Goal: Information Seeking & Learning: Learn about a topic

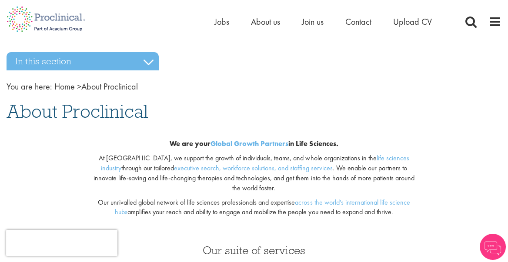
drag, startPoint x: 175, startPoint y: 146, endPoint x: 342, endPoint y: 146, distance: 167.6
click at [342, 146] on div "We are your Global Growth Partners in Life Sciences." at bounding box center [254, 144] width 326 height 10
drag, startPoint x: 340, startPoint y: 146, endPoint x: 211, endPoint y: 142, distance: 129.3
click at [211, 142] on b "We are your Global Growth Partners in Life Sciences." at bounding box center [254, 143] width 168 height 9
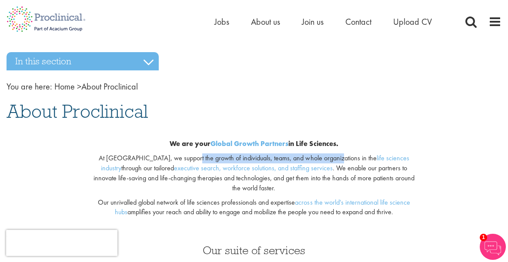
drag, startPoint x: 192, startPoint y: 160, endPoint x: 319, endPoint y: 158, distance: 126.7
click at [319, 158] on p "At Proclinical, we support the growth of individuals, teams, and whole organiza…" at bounding box center [254, 174] width 326 height 40
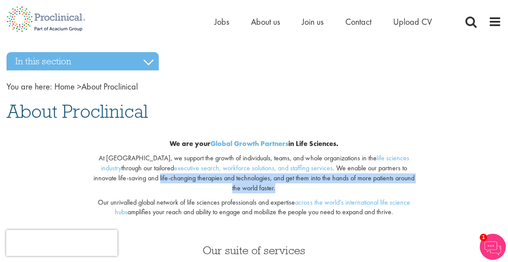
drag, startPoint x: 113, startPoint y: 180, endPoint x: 410, endPoint y: 182, distance: 297.7
click at [410, 182] on p "At Proclinical, we support the growth of individuals, teams, and whole organiza…" at bounding box center [254, 174] width 326 height 40
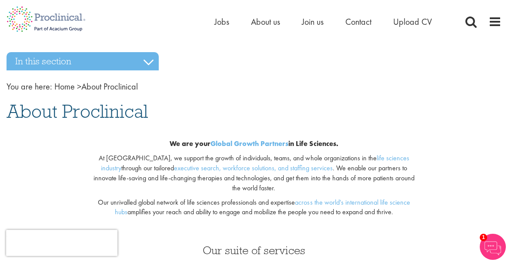
drag, startPoint x: 142, startPoint y: 195, endPoint x: 296, endPoint y: 194, distance: 154.1
click at [296, 198] on p "Our unrivalled global network of life sciences professionals and expertise acro…" at bounding box center [254, 208] width 326 height 20
click at [240, 198] on p "Our unrivalled global network of life sciences professionals and expertise acro…" at bounding box center [254, 208] width 326 height 20
drag, startPoint x: 397, startPoint y: 204, endPoint x: 328, endPoint y: 201, distance: 69.7
click at [328, 201] on p "Our unrivalled global network of life sciences professionals and expertise acro…" at bounding box center [254, 208] width 326 height 20
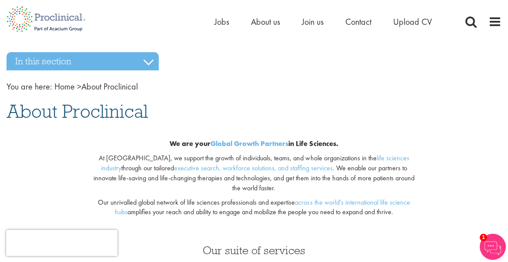
click at [328, 201] on p "Our unrivalled global network of life sciences professionals and expertise acro…" at bounding box center [254, 208] width 326 height 20
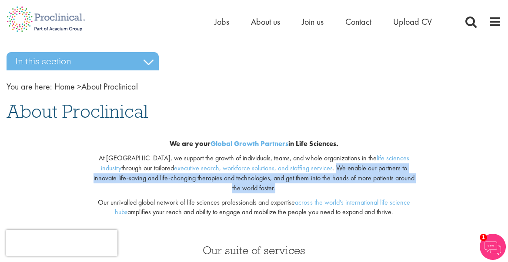
drag, startPoint x: 291, startPoint y: 170, endPoint x: 411, endPoint y: 179, distance: 120.0
click at [411, 179] on p "At Proclinical, we support the growth of individuals, teams, and whole organiza…" at bounding box center [254, 174] width 326 height 40
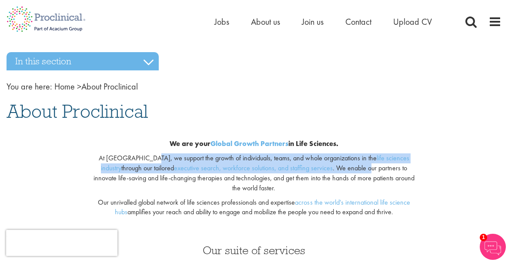
drag, startPoint x: 137, startPoint y: 159, endPoint x: 323, endPoint y: 169, distance: 186.5
click at [323, 169] on p "At Proclinical, we support the growth of individuals, teams, and whole organiza…" at bounding box center [254, 174] width 326 height 40
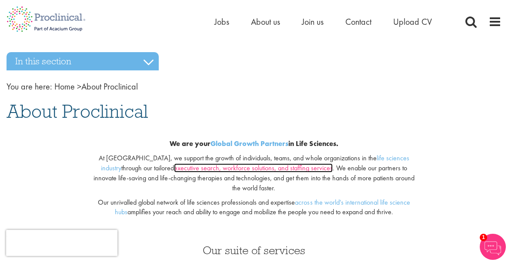
click at [229, 171] on link "executive search, workforce solutions, and staffing services" at bounding box center [253, 168] width 159 height 9
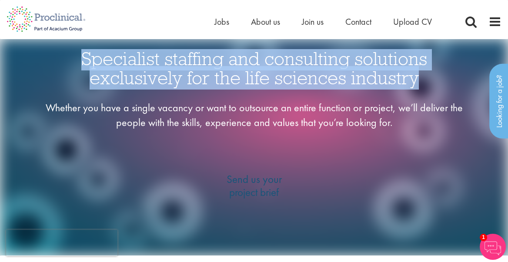
drag, startPoint x: 77, startPoint y: 59, endPoint x: 433, endPoint y: 81, distance: 355.9
click at [433, 81] on h1 "Specialist staffing and consulting solutions exclusively for the life sciences …" at bounding box center [254, 68] width 422 height 38
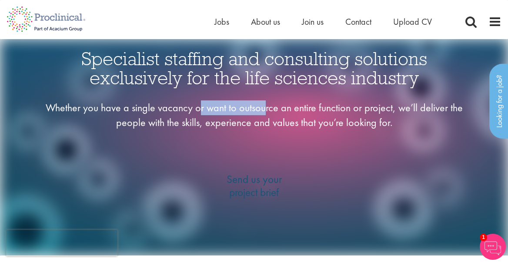
drag, startPoint x: 131, startPoint y: 110, endPoint x: 195, endPoint y: 108, distance: 63.1
click at [195, 108] on div "Whether you have a single vacancy or want to outsource an entire function or pr…" at bounding box center [254, 116] width 422 height 30
drag, startPoint x: 227, startPoint y: 111, endPoint x: 394, endPoint y: 126, distance: 167.4
click at [394, 126] on div "Whether you have a single vacancy or want to outsource an entire function or pr…" at bounding box center [254, 116] width 422 height 30
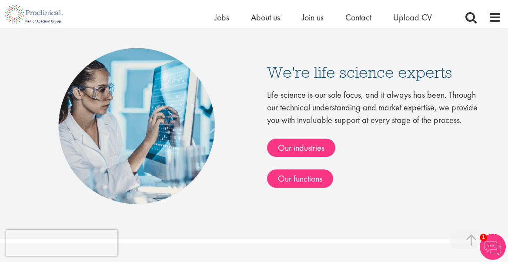
scroll to position [453, 0]
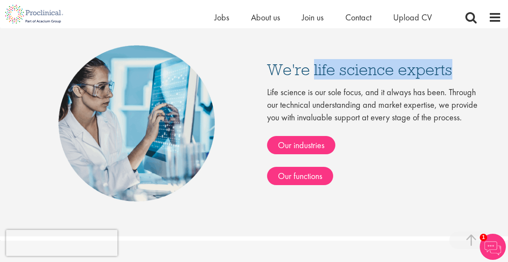
drag, startPoint x: 313, startPoint y: 64, endPoint x: 463, endPoint y: 78, distance: 151.3
click at [463, 77] on h3 "We're life science experts" at bounding box center [378, 69] width 222 height 16
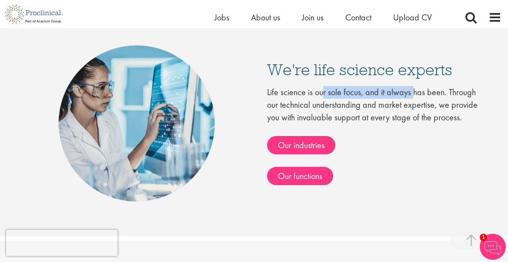
drag, startPoint x: 270, startPoint y: 98, endPoint x: 359, endPoint y: 97, distance: 88.8
click at [359, 97] on div "Life science is our sole focus, and it always has been. Through our technical u…" at bounding box center [378, 135] width 222 height 99
click at [363, 96] on div "Life science is our sole focus, and it always has been. Through our technical u…" at bounding box center [378, 135] width 222 height 99
drag, startPoint x: 360, startPoint y: 96, endPoint x: 263, endPoint y: 95, distance: 96.2
click at [263, 95] on div "We're life science experts Life science is our sole focus, and it always has be…" at bounding box center [371, 123] width 235 height 124
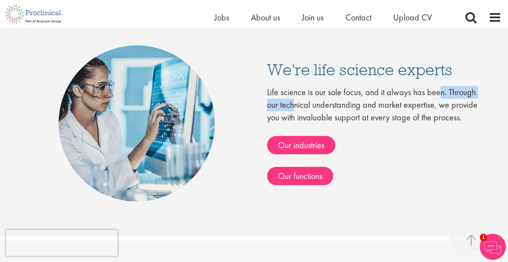
drag, startPoint x: 381, startPoint y: 96, endPoint x: 445, endPoint y: 94, distance: 63.6
click at [445, 94] on div "Life science is our sole focus, and it always has been. Through our technical u…" at bounding box center [378, 135] width 222 height 99
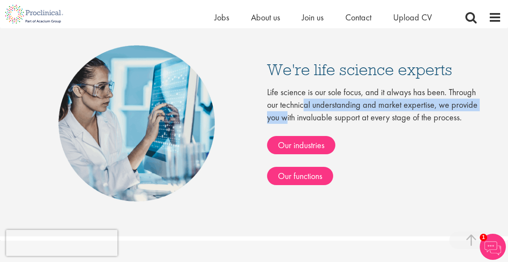
drag, startPoint x: 453, startPoint y: 94, endPoint x: 421, endPoint y: 101, distance: 32.3
click at [421, 101] on div "Life science is our sole focus, and it always has been. Through our technical u…" at bounding box center [378, 135] width 222 height 99
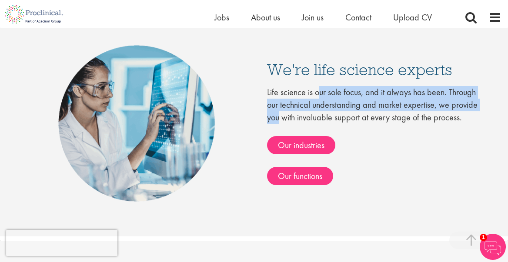
drag, startPoint x: 417, startPoint y: 101, endPoint x: 264, endPoint y: 86, distance: 153.1
click at [264, 86] on div "We're life science experts Life science is our sole focus, and it always has be…" at bounding box center [371, 123] width 235 height 124
click at [323, 104] on div "Life science is our sole focus, and it always has been. Through our technical u…" at bounding box center [378, 135] width 222 height 99
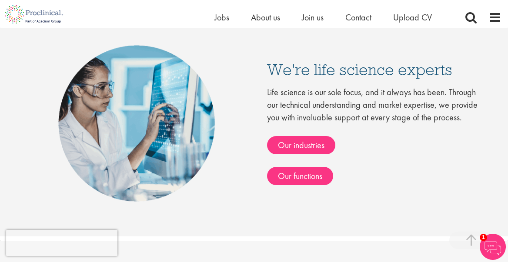
drag, startPoint x: 272, startPoint y: 121, endPoint x: 447, endPoint y: 123, distance: 174.1
click at [447, 123] on div "Life science is our sole focus, and it always has been. Through our technical u…" at bounding box center [378, 135] width 222 height 99
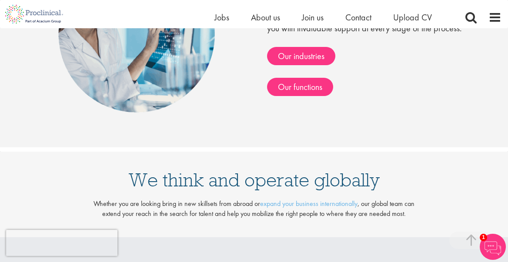
scroll to position [557, 0]
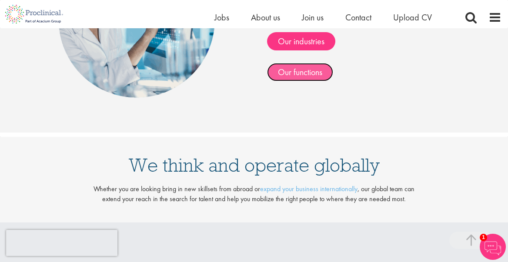
click at [313, 80] on link "Our functions" at bounding box center [300, 72] width 66 height 19
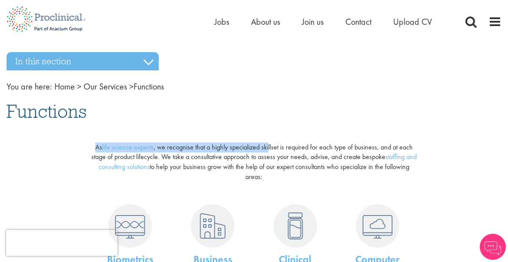
drag, startPoint x: 92, startPoint y: 148, endPoint x: 269, endPoint y: 143, distance: 177.2
click at [269, 143] on p "As life science experts , we recognise that a highly specialized skillset is re…" at bounding box center [254, 163] width 326 height 40
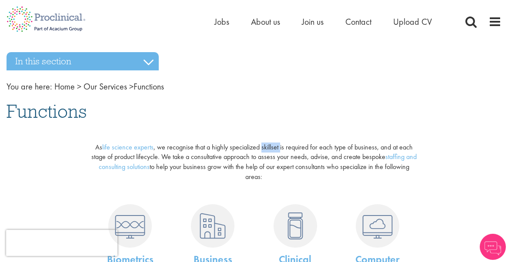
click at [269, 143] on p "As life science experts , we recognise that a highly specialized skillset is re…" at bounding box center [254, 163] width 326 height 40
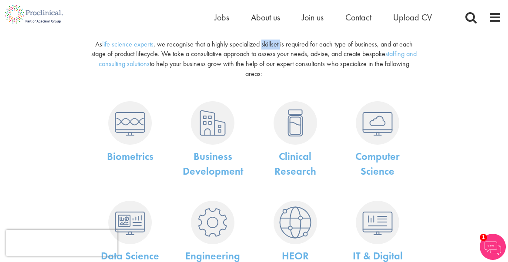
scroll to position [104, 0]
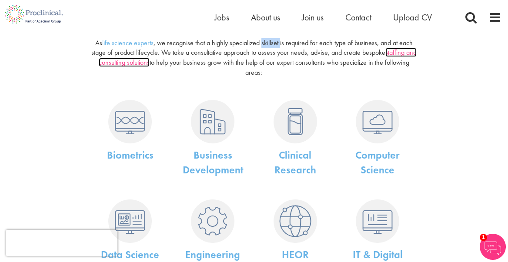
click at [151, 64] on link "staffing and consulting solutions" at bounding box center [258, 57] width 318 height 19
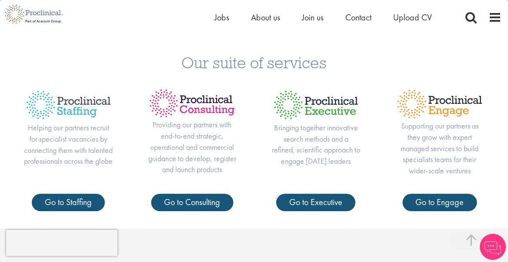
scroll to position [313, 0]
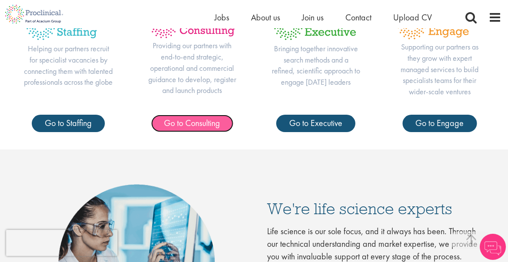
click at [198, 125] on link "Go to Consulting" at bounding box center [192, 123] width 82 height 17
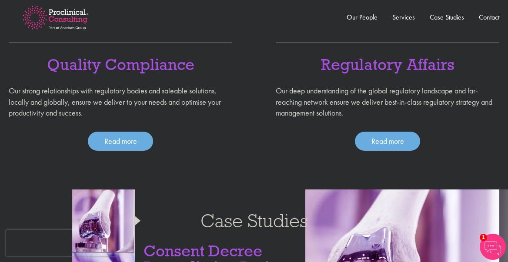
scroll to position [696, 0]
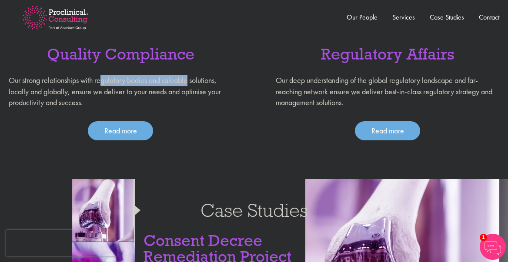
drag, startPoint x: 103, startPoint y: 81, endPoint x: 192, endPoint y: 82, distance: 89.2
click at [192, 82] on p "Our strong relationships with regulatory bodies and saleable solutions, locally…" at bounding box center [121, 92] width 224 height 34
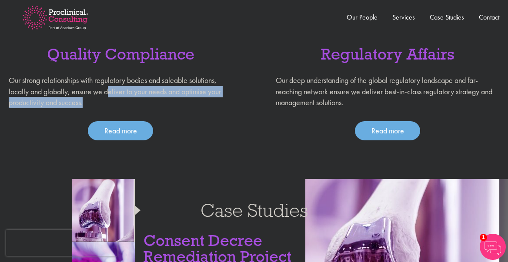
drag, startPoint x: 110, startPoint y: 94, endPoint x: 112, endPoint y: 103, distance: 9.5
click at [112, 103] on p "Our strong relationships with regulatory bodies and saleable solutions, locally…" at bounding box center [121, 92] width 224 height 34
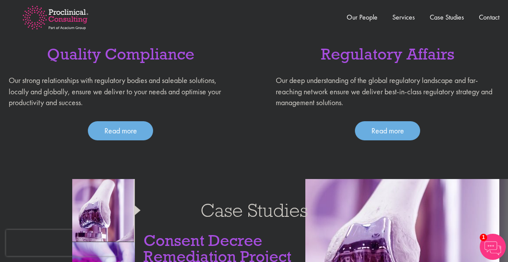
click at [112, 103] on p "Our strong relationships with regulatory bodies and saleable solutions, locally…" at bounding box center [121, 92] width 224 height 34
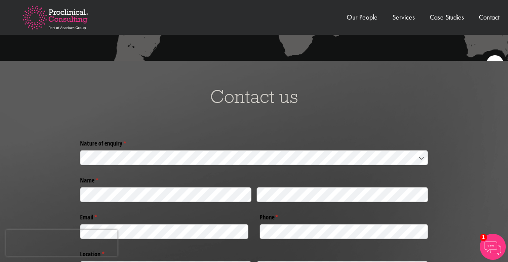
scroll to position [1811, 0]
